Goal: Find specific page/section: Find specific page/section

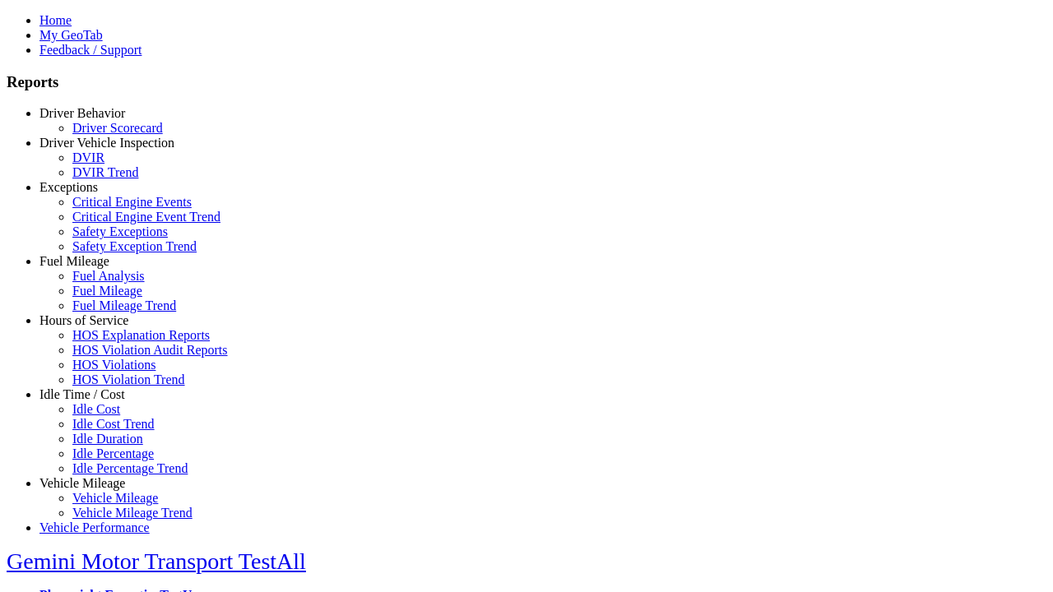
click at [95, 120] on link "Driver Behavior" at bounding box center [82, 113] width 86 height 14
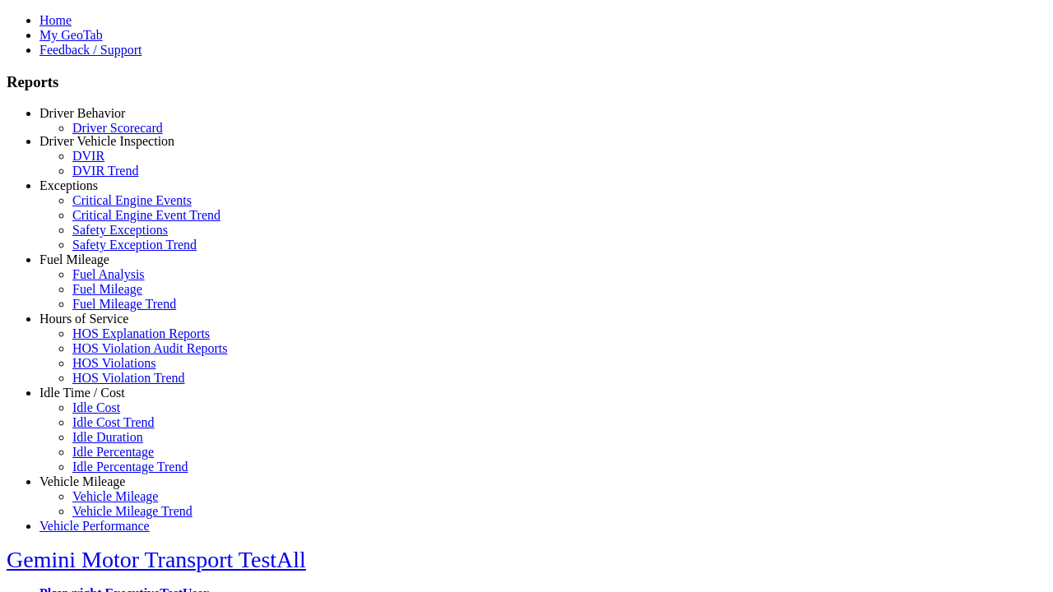
scroll to position [2, 0]
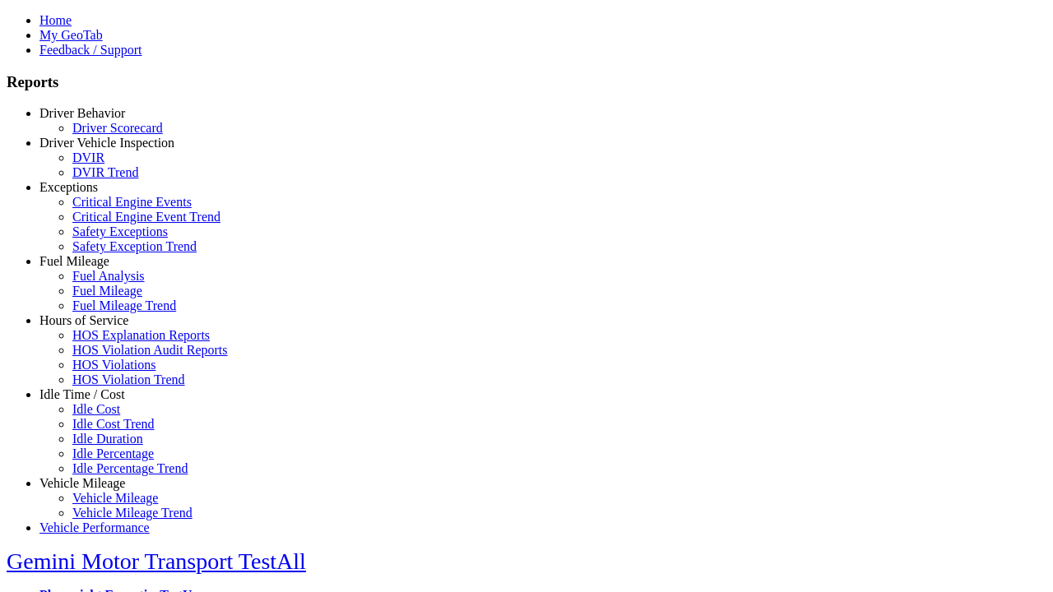
click at [107, 135] on link "Driver Scorecard" at bounding box center [117, 128] width 90 height 14
